Goal: Information Seeking & Learning: Learn about a topic

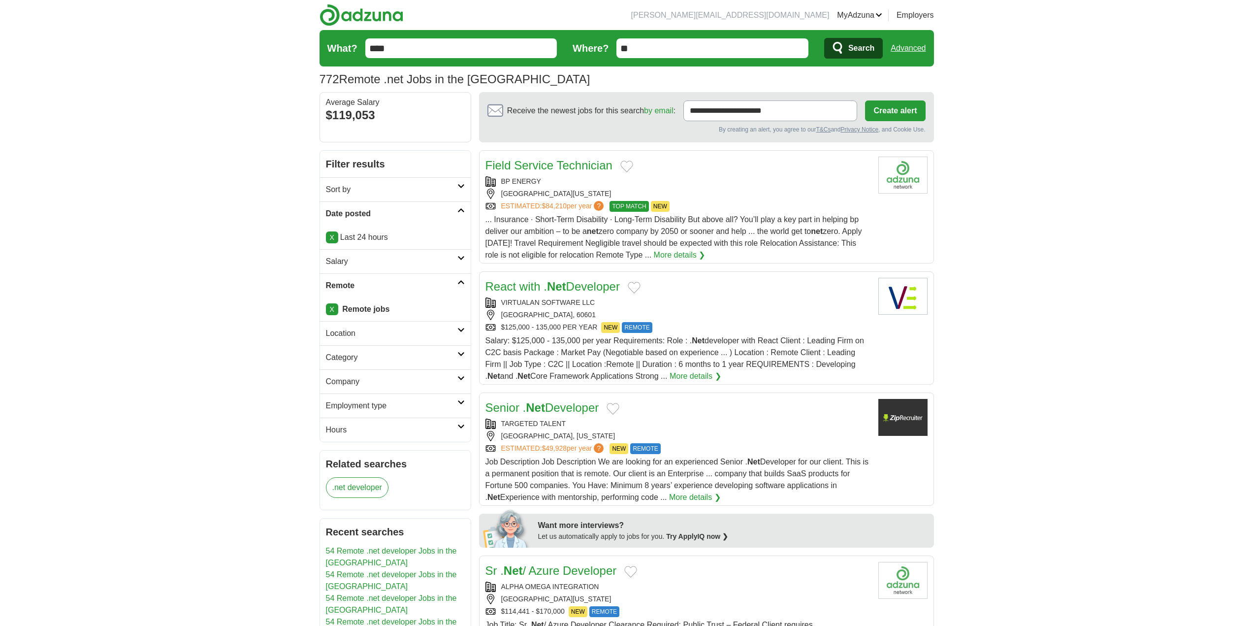
click at [331, 237] on link "X" at bounding box center [332, 237] width 12 height 12
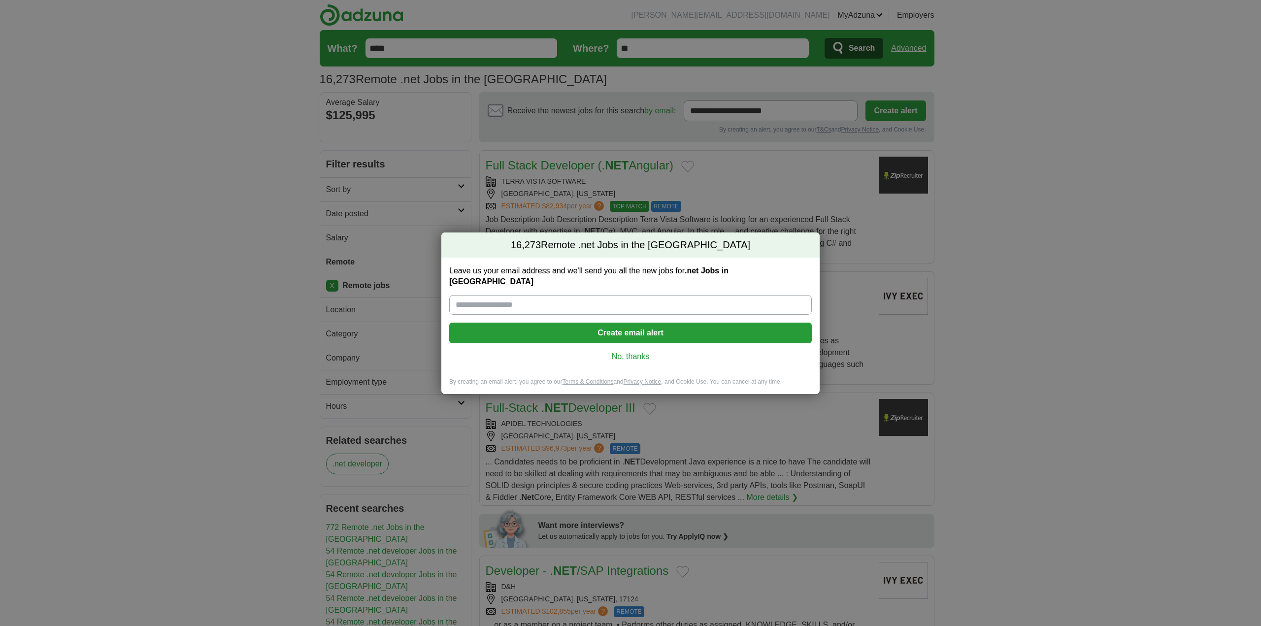
click at [648, 351] on link "No, thanks" at bounding box center [630, 356] width 347 height 11
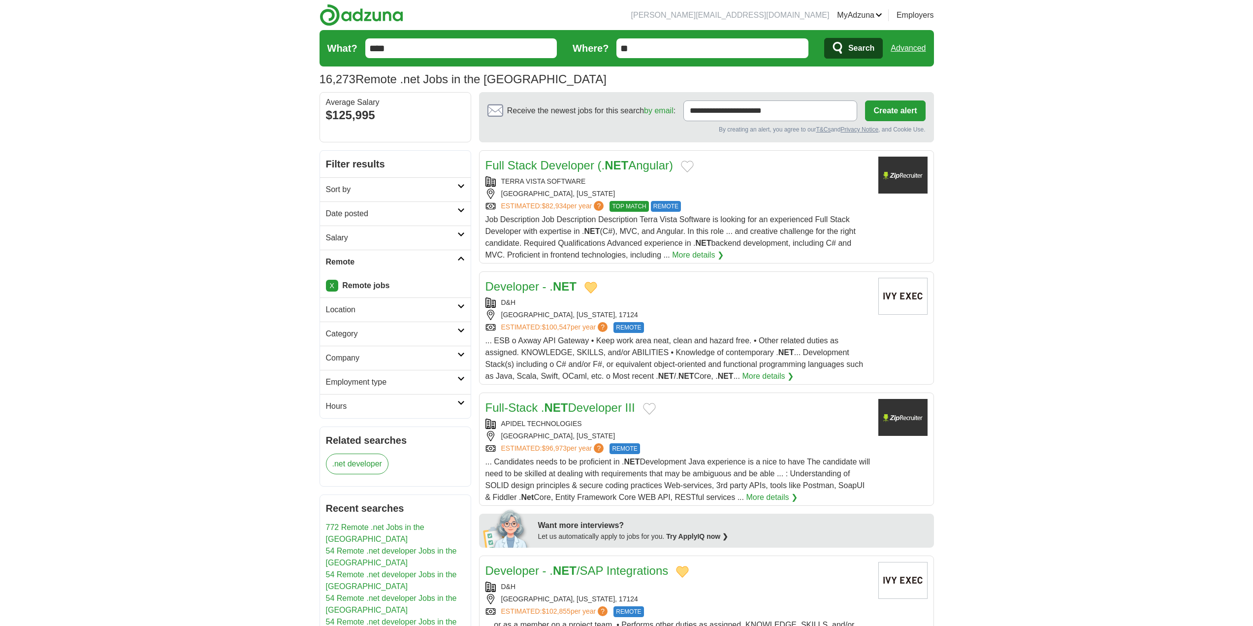
click at [330, 287] on link "X" at bounding box center [332, 286] width 12 height 12
